Goal: Transaction & Acquisition: Purchase product/service

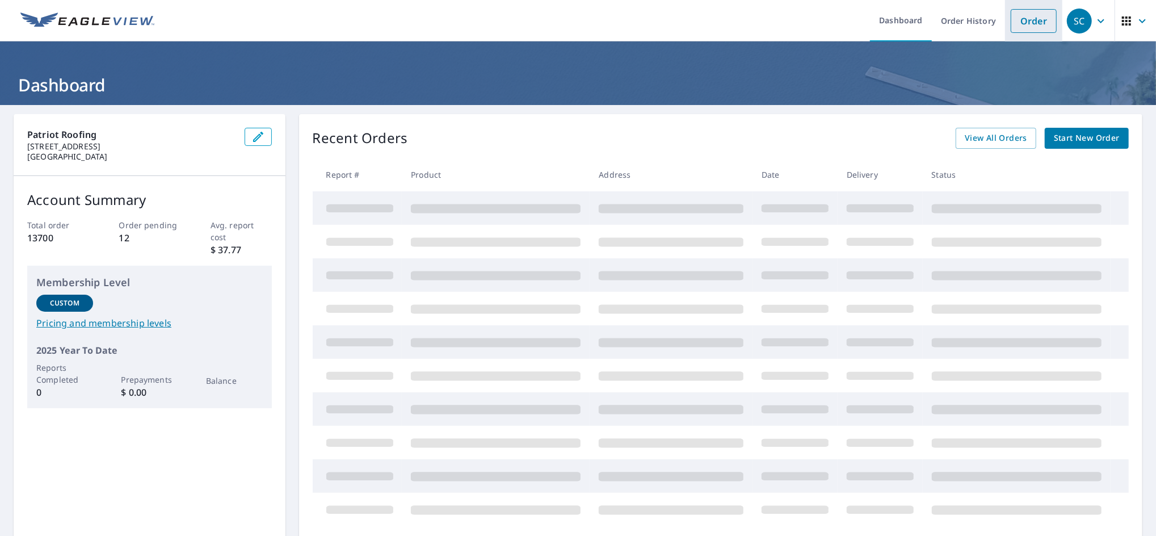
click at [1031, 19] on link "Order" at bounding box center [1034, 21] width 46 height 24
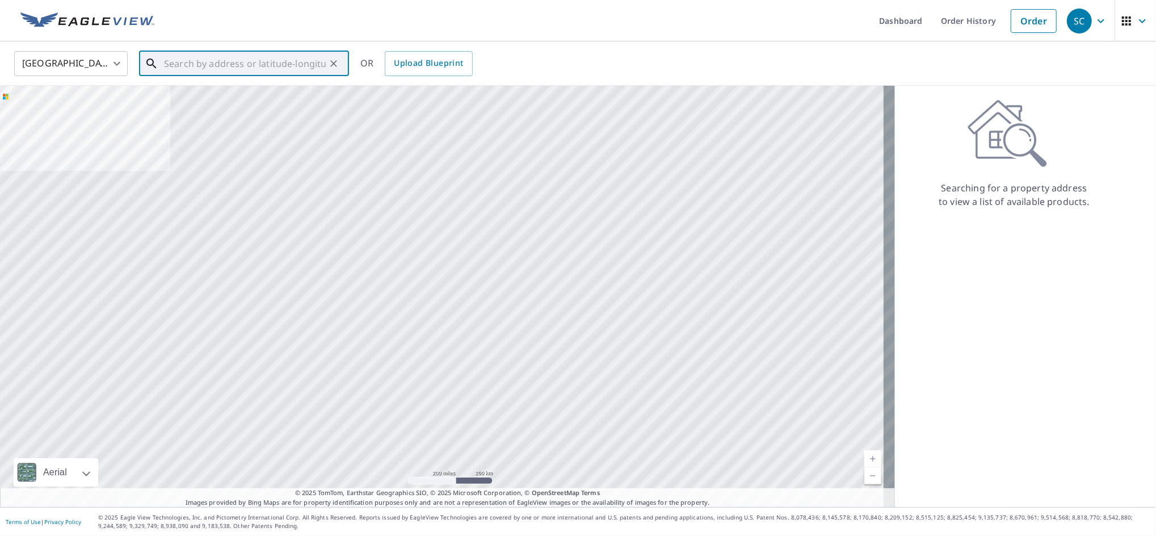
click at [287, 62] on input "text" at bounding box center [245, 64] width 162 height 32
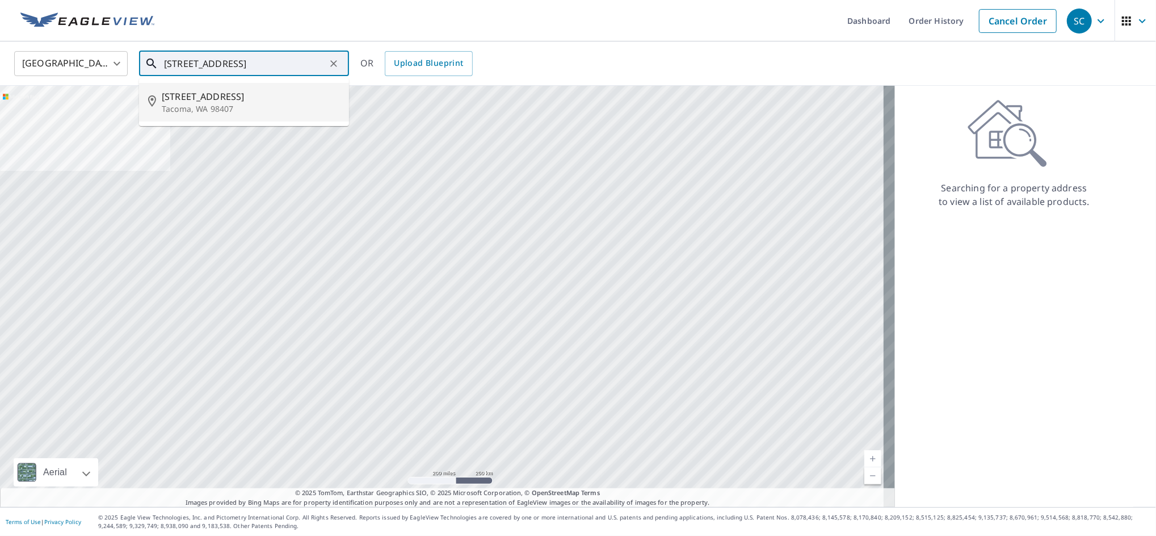
click at [245, 94] on span "[STREET_ADDRESS]" at bounding box center [251, 97] width 178 height 14
type input "[STREET_ADDRESS][PERSON_NAME]"
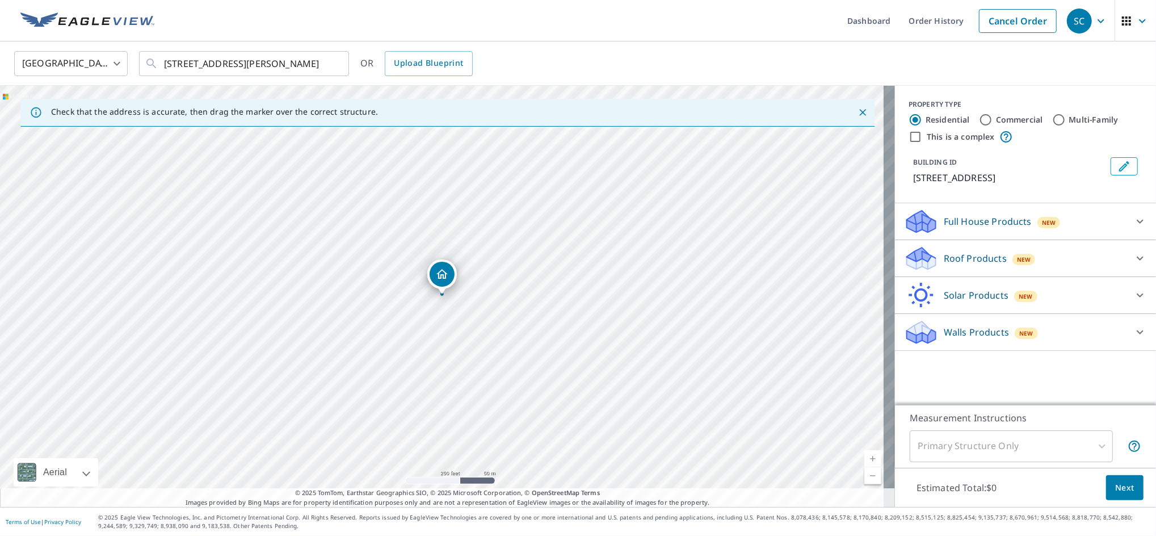
click at [965, 258] on p "Roof Products" at bounding box center [975, 258] width 63 height 14
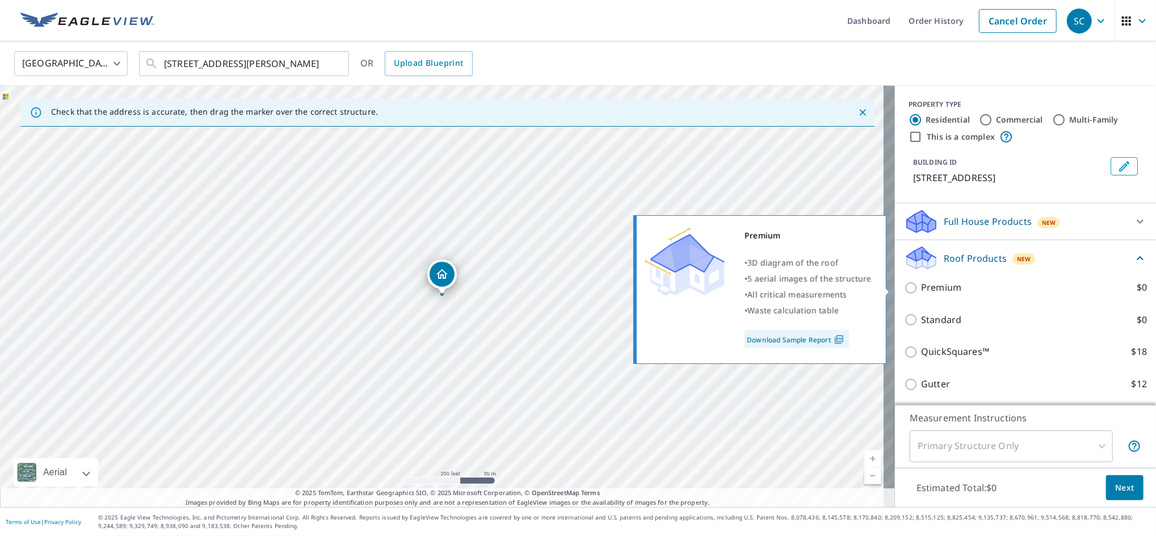
click at [921, 291] on p "Premium" at bounding box center [941, 287] width 40 height 14
click at [921, 291] on input "Premium $0" at bounding box center [912, 288] width 17 height 14
checkbox input "true"
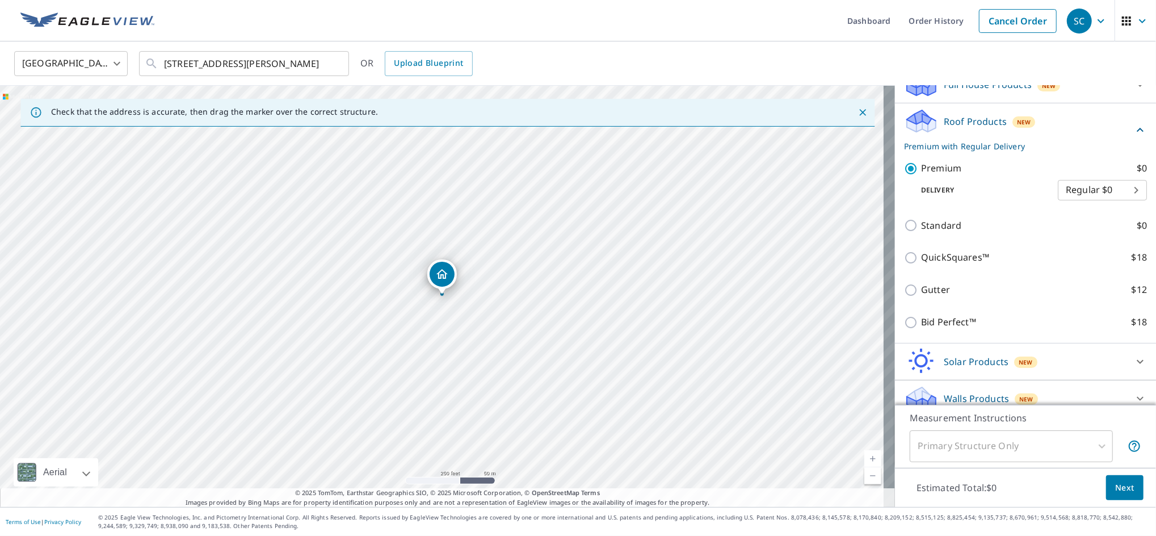
scroll to position [137, 0]
click at [1115, 488] on span "Next" at bounding box center [1124, 488] width 19 height 14
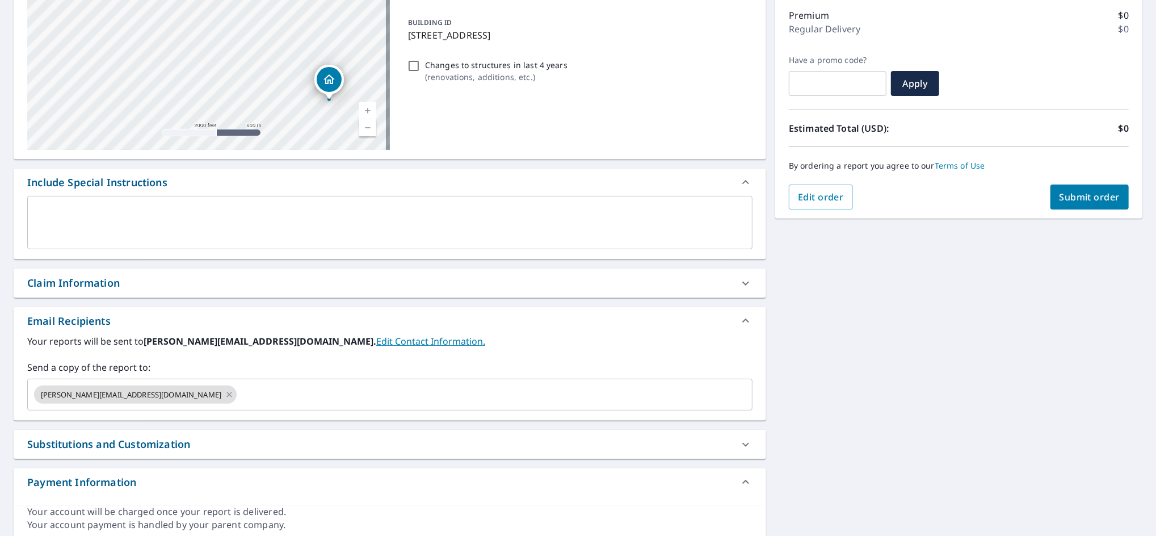
scroll to position [151, 0]
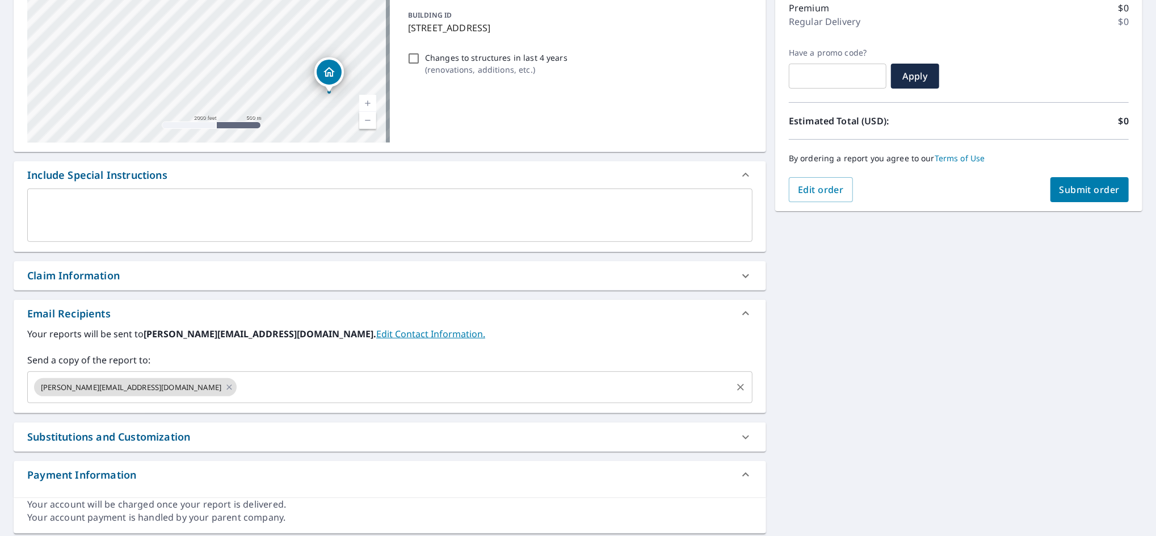
click at [225, 388] on icon at bounding box center [229, 387] width 9 height 12
checkbox input "true"
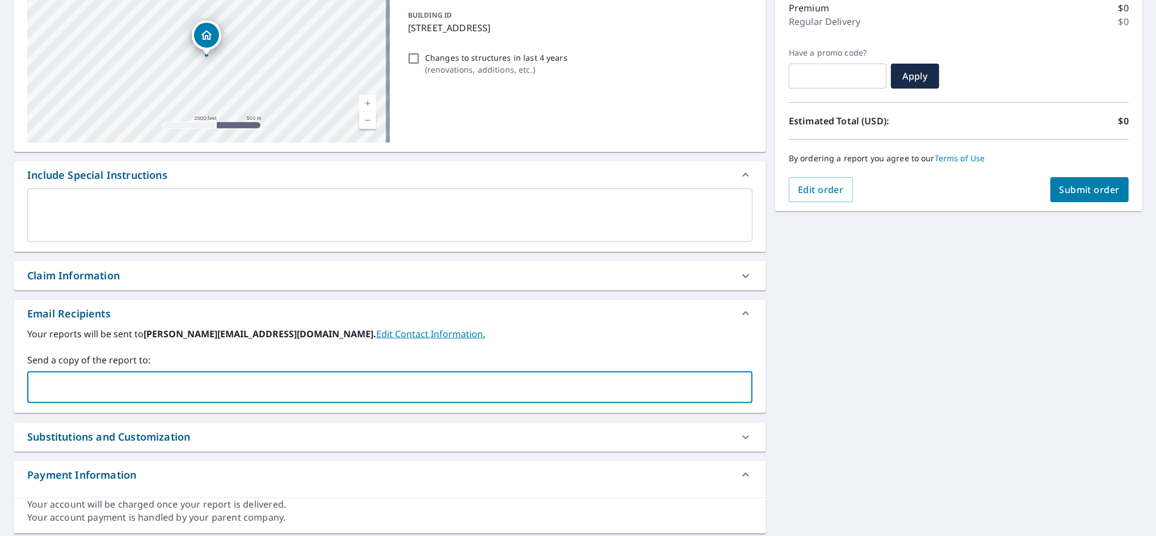
click at [135, 388] on input "text" at bounding box center [381, 387] width 698 height 22
type input "[PERSON_NAME][EMAIL_ADDRESS][DOMAIN_NAME]"
click at [1086, 191] on span "Submit order" at bounding box center [1090, 189] width 61 height 12
checkbox input "true"
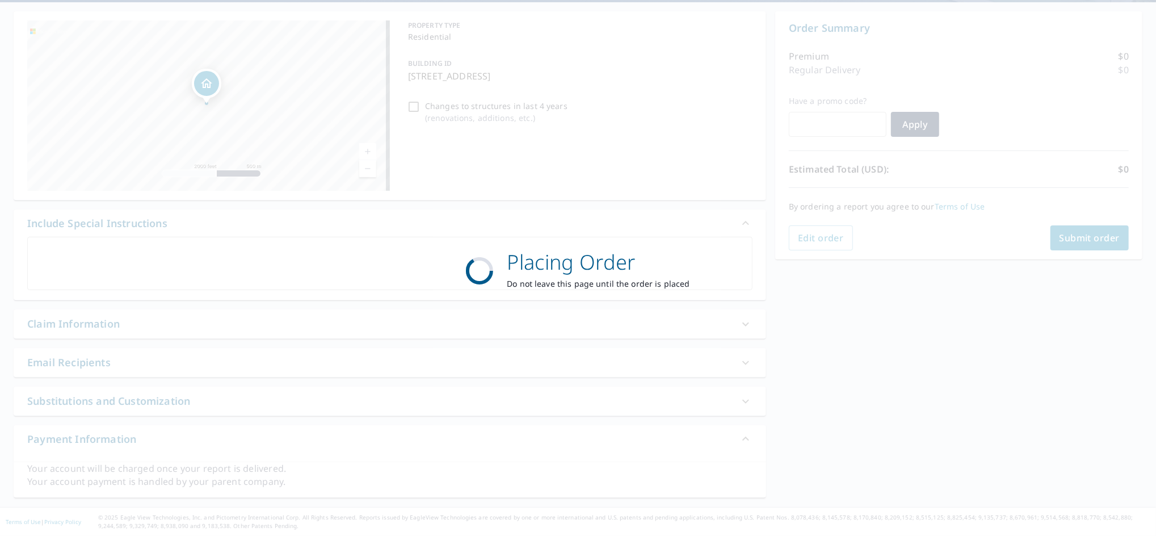
scroll to position [103, 0]
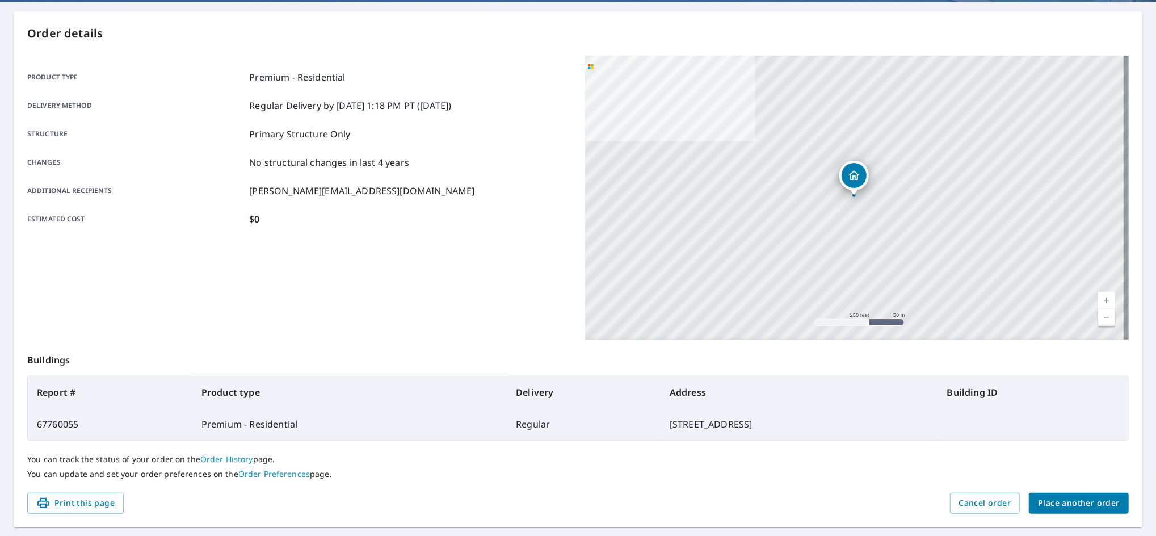
click at [1044, 504] on span "Place another order" at bounding box center [1079, 503] width 82 height 14
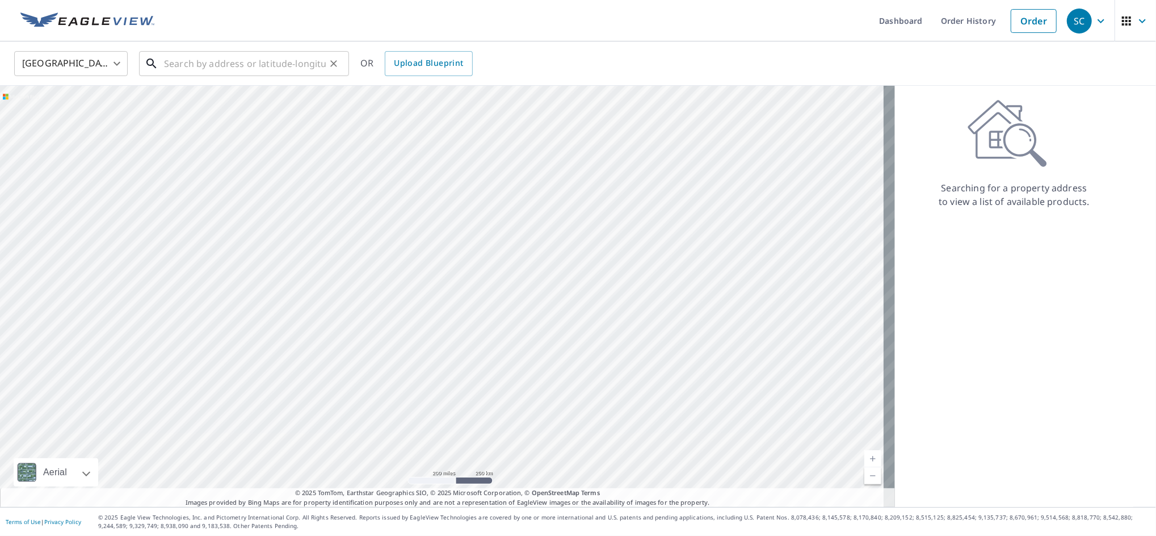
click at [225, 64] on input "text" at bounding box center [245, 64] width 162 height 32
click at [322, 62] on input "1723 [STREET_ADDRESS]" at bounding box center [245, 64] width 162 height 32
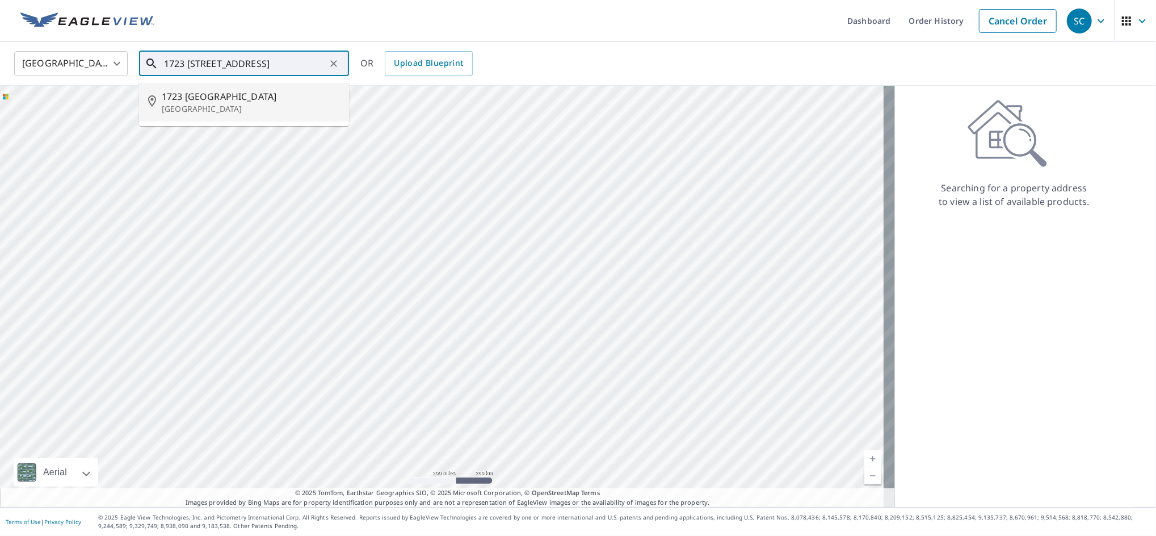
click at [238, 96] on span "1723 [GEOGRAPHIC_DATA]" at bounding box center [251, 97] width 178 height 14
type input "[GEOGRAPHIC_DATA][STREET_ADDRESS]"
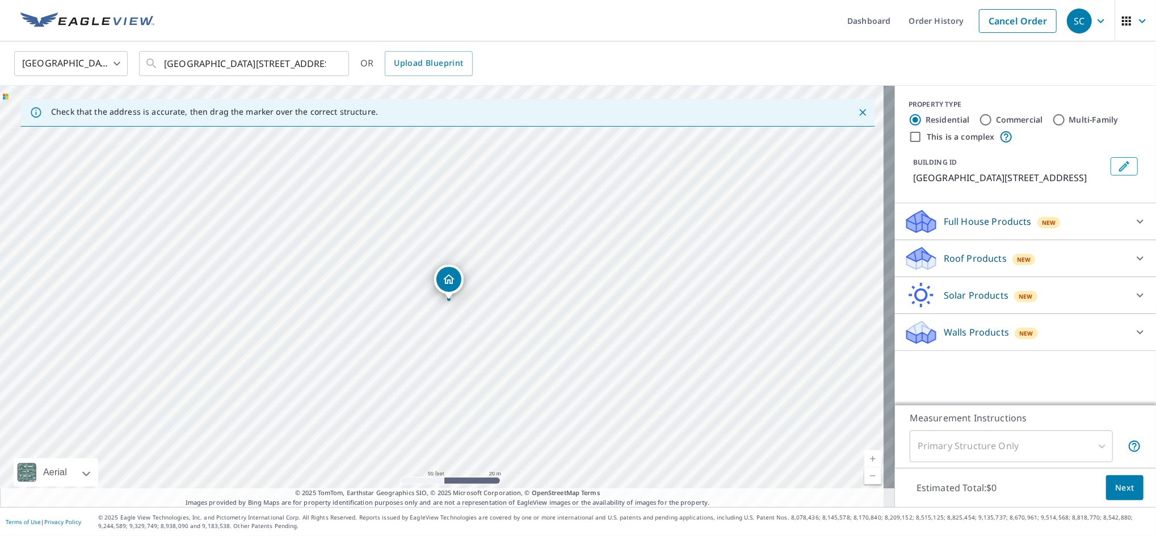
click at [963, 260] on p "Roof Products" at bounding box center [975, 258] width 63 height 14
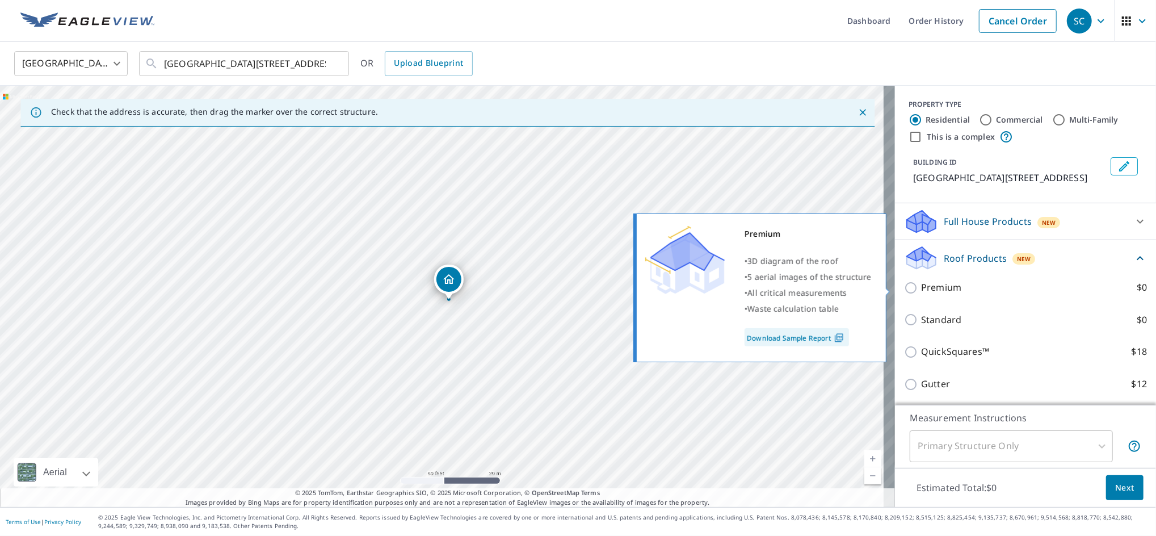
click at [936, 283] on p "Premium" at bounding box center [941, 287] width 40 height 14
click at [921, 283] on input "Premium $0" at bounding box center [912, 288] width 17 height 14
checkbox input "true"
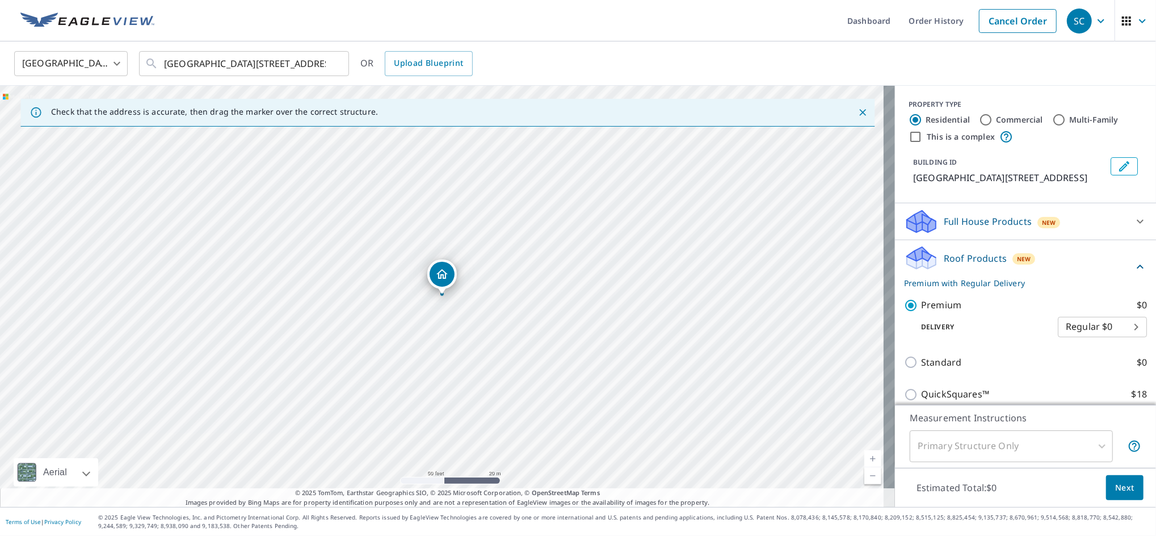
click at [1115, 490] on span "Next" at bounding box center [1124, 488] width 19 height 14
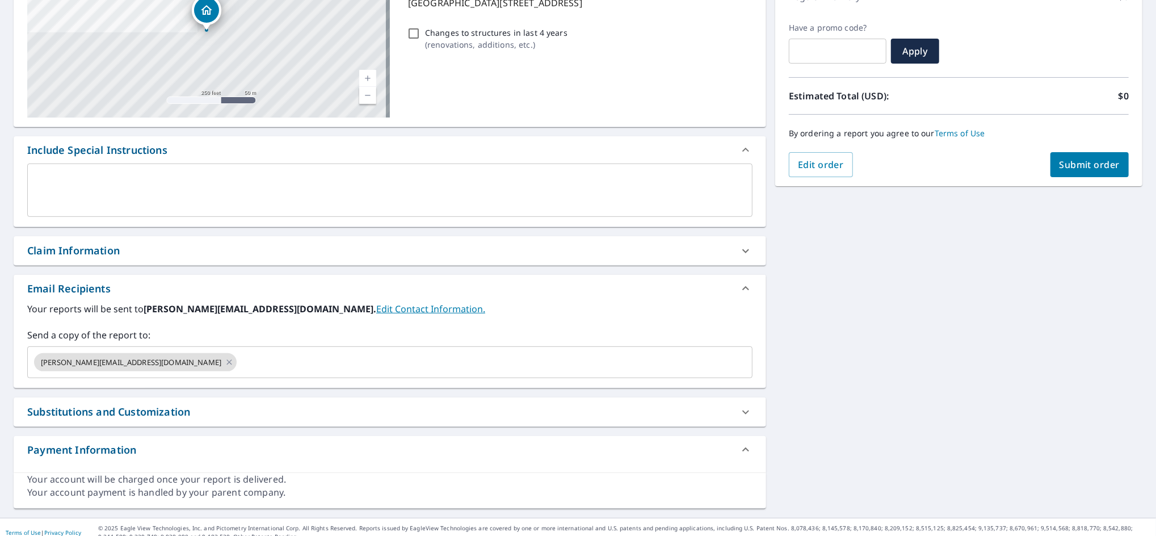
scroll to position [187, 0]
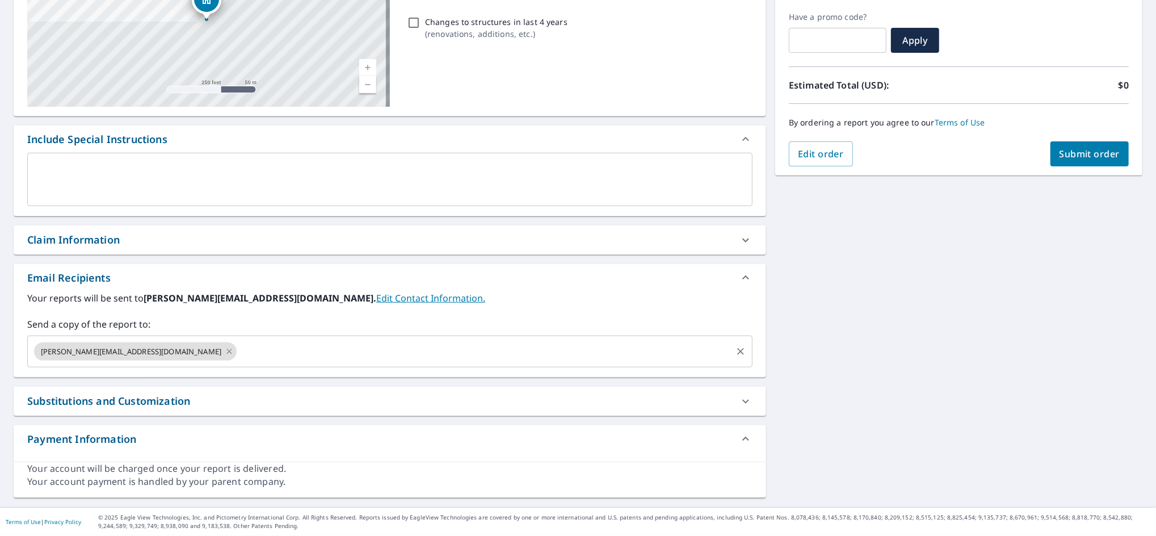
click at [225, 349] on icon at bounding box center [229, 351] width 9 height 12
checkbox input "true"
click at [132, 349] on input "text" at bounding box center [381, 352] width 698 height 22
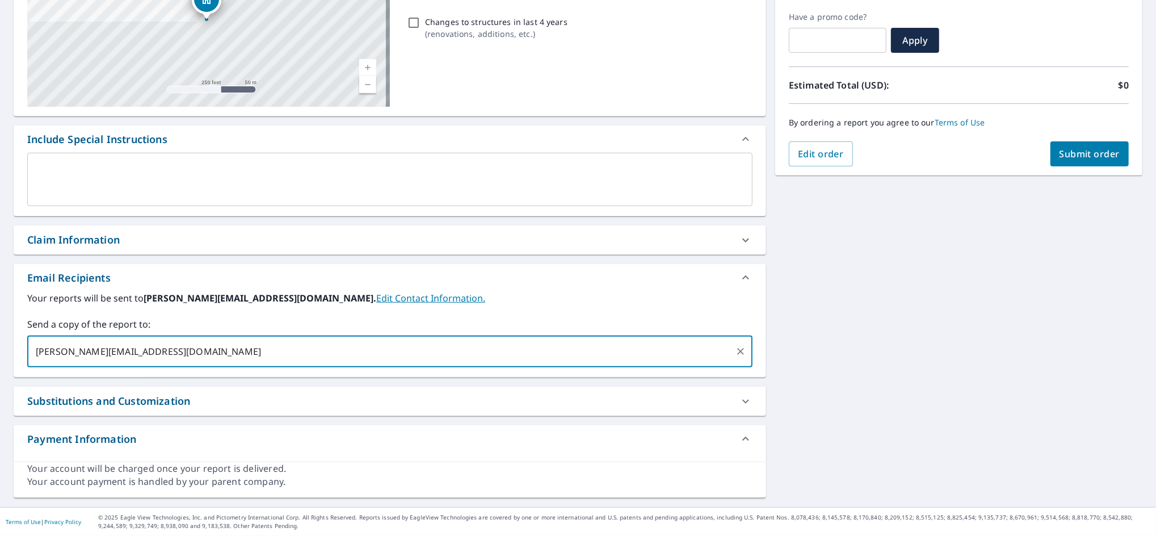
type input "[PERSON_NAME][EMAIL_ADDRESS][DOMAIN_NAME]"
click at [898, 312] on div "[STREET_ADDRESS] Aerial Road A standard road map Aerial A detailed look from ab…" at bounding box center [578, 212] width 1156 height 589
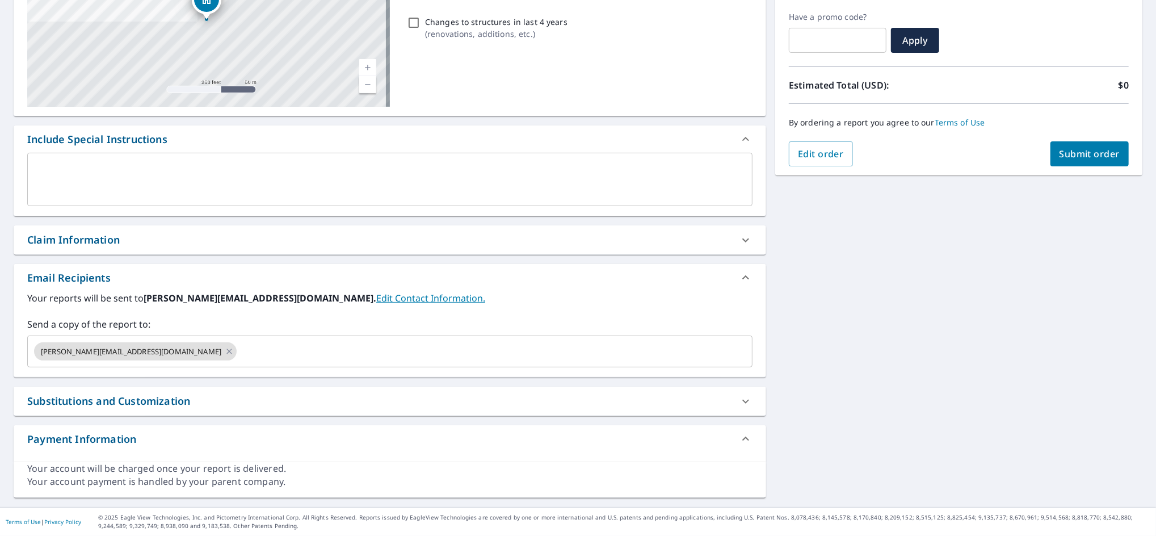
click at [1090, 156] on span "Submit order" at bounding box center [1090, 154] width 61 height 12
checkbox input "true"
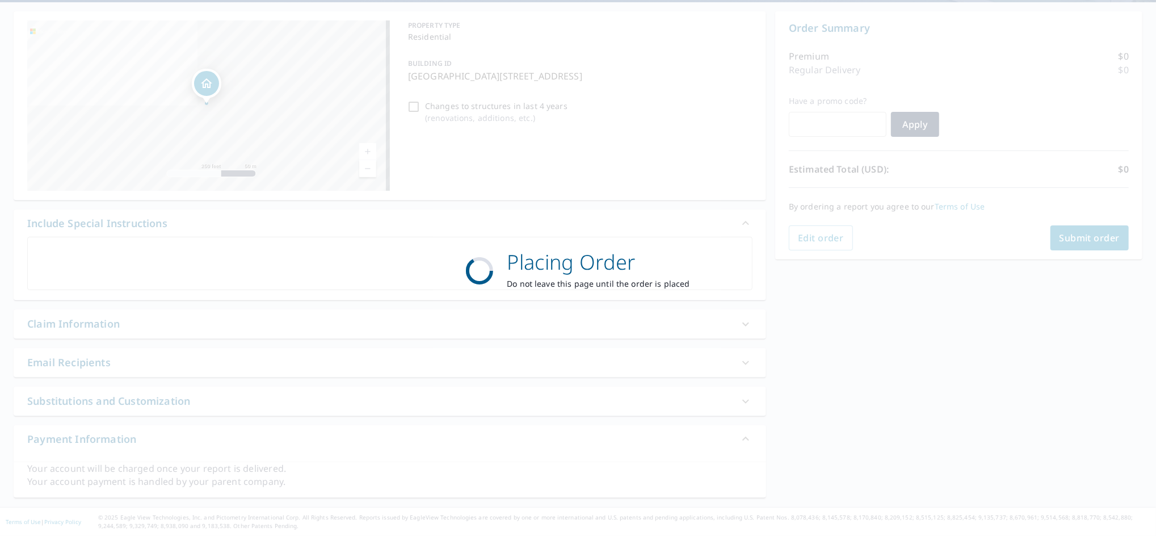
scroll to position [103, 0]
